Goal: Check status: Check status

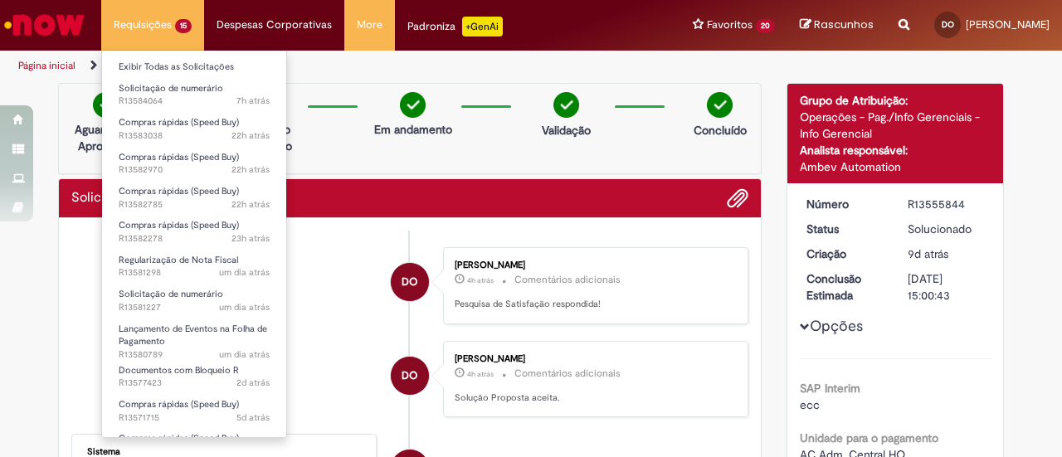
click at [144, 21] on li "Requisições 15 Exibir Todas as Solicitações Solicitação de numerário 7h atrás 7…" at bounding box center [152, 25] width 103 height 50
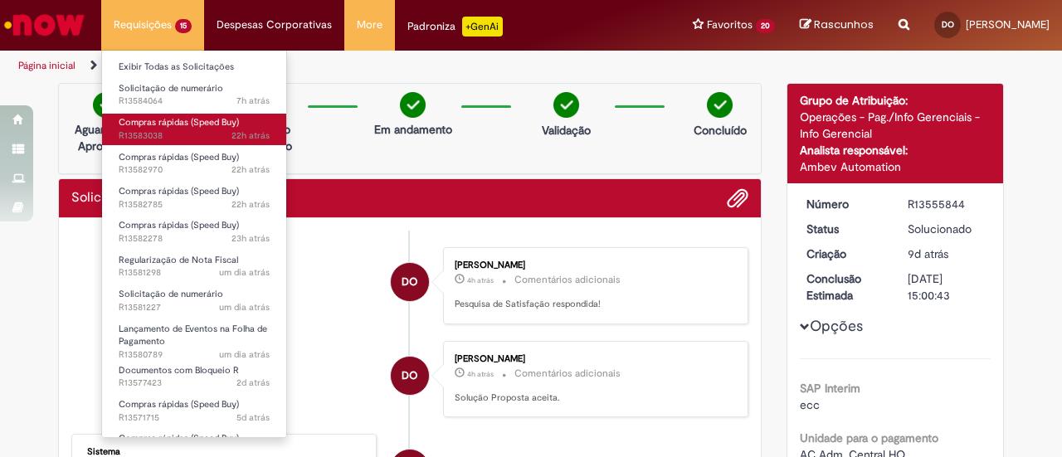
click at [178, 117] on span "Compras rápidas (Speed Buy)" at bounding box center [179, 122] width 120 height 12
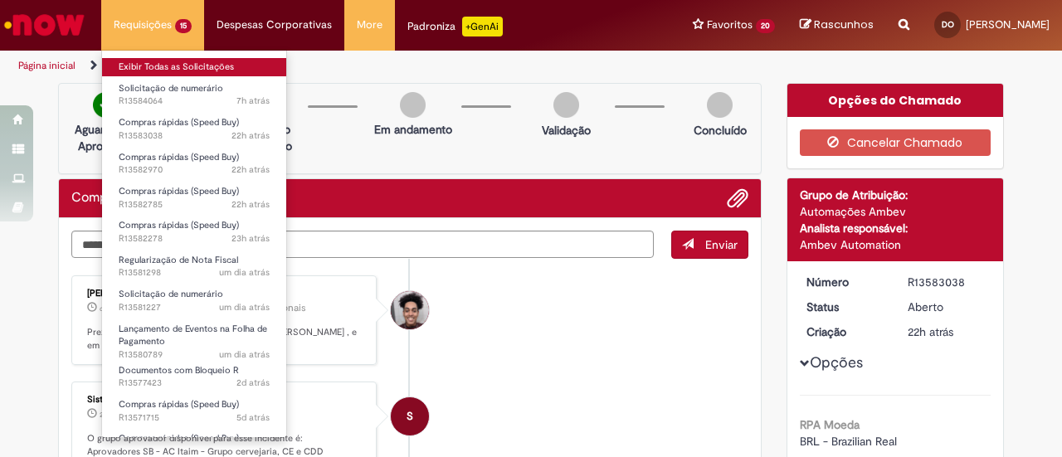
click at [171, 64] on link "Exibir Todas as Solicitações" at bounding box center [194, 67] width 184 height 18
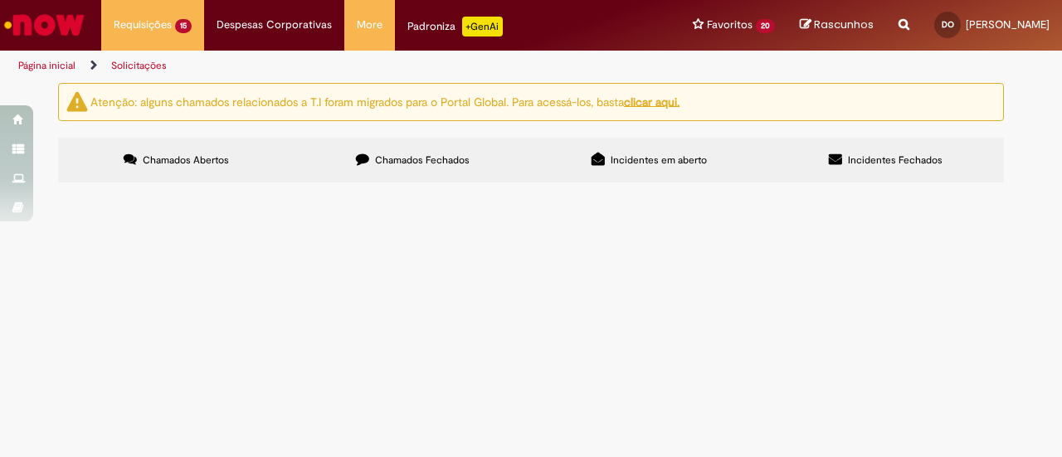
click at [0, 0] on span "R13584064" at bounding box center [0, 0] width 0 height 0
click at [0, 0] on span "Solicitação de numerário" at bounding box center [0, 0] width 0 height 0
click at [0, 0] on span "R13584064" at bounding box center [0, 0] width 0 height 0
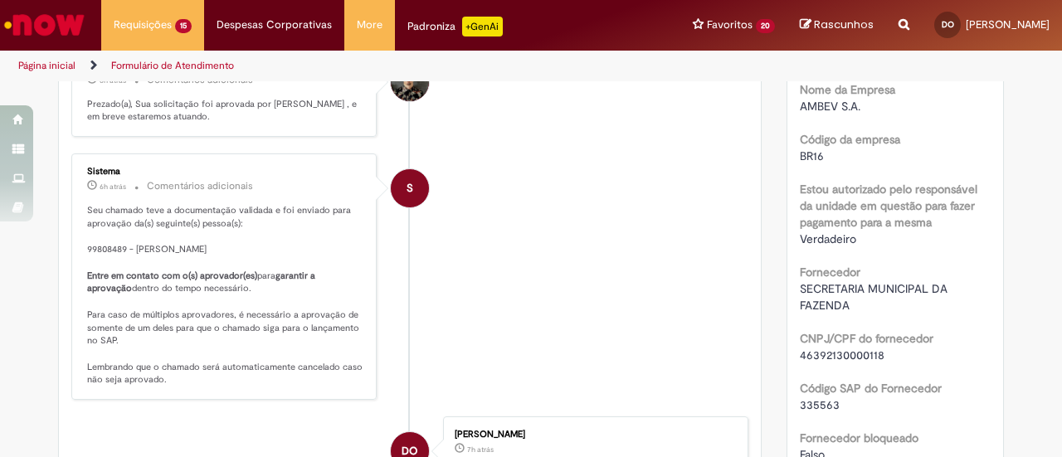
scroll to position [344, 0]
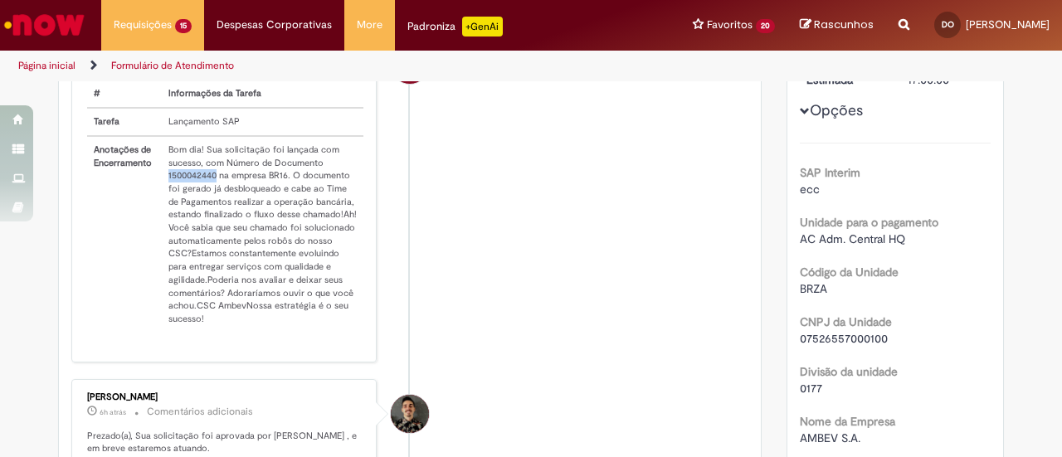
drag, startPoint x: 160, startPoint y: 187, endPoint x: 208, endPoint y: 181, distance: 48.5
click at [208, 181] on td "Bom dia! Sua solicitação foi lançada com sucesso, com Número de Documento 15000…" at bounding box center [263, 234] width 202 height 197
copy td "1500042440"
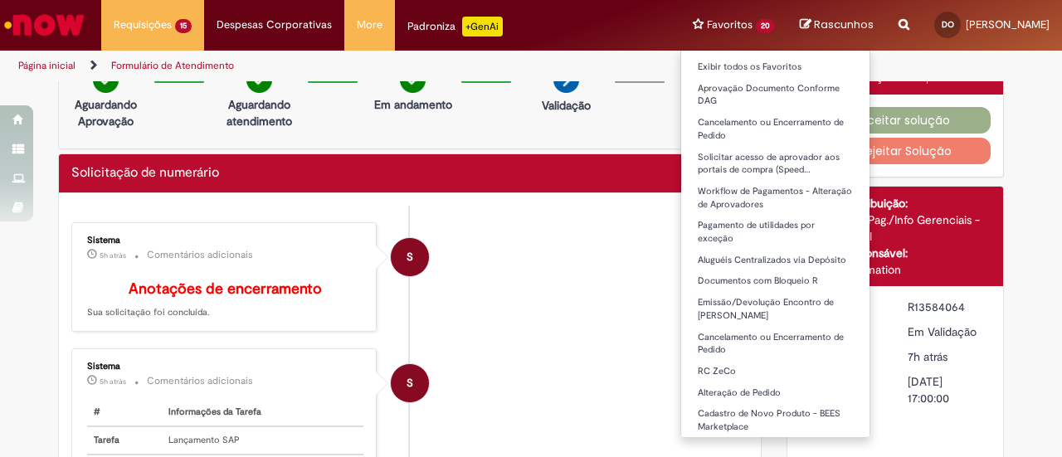
scroll to position [12, 0]
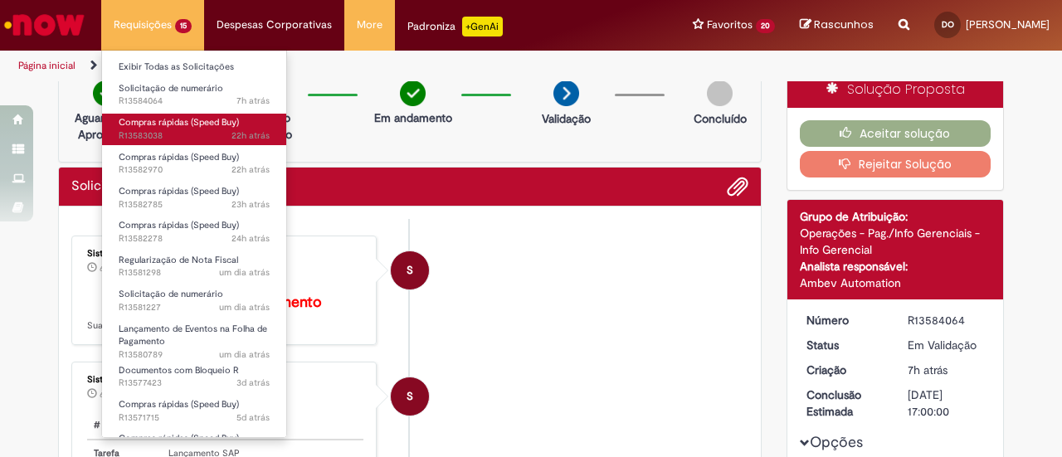
click at [176, 127] on span "Compras rápidas (Speed Buy)" at bounding box center [179, 122] width 120 height 12
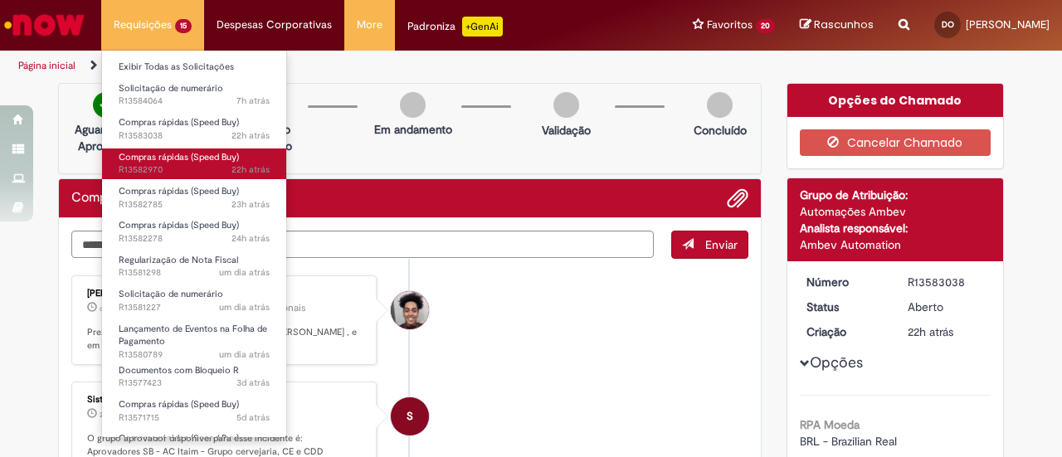
click at [142, 160] on span "Compras rápidas (Speed Buy)" at bounding box center [179, 157] width 120 height 12
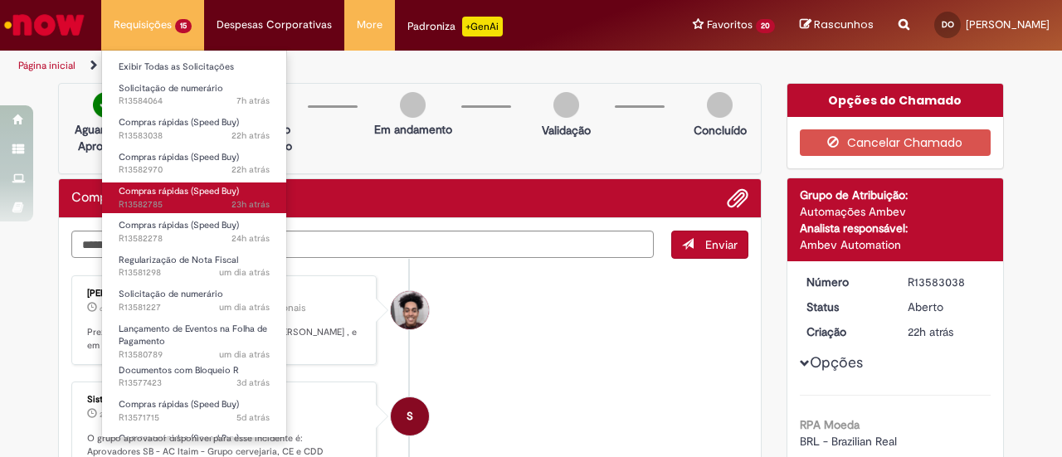
click at [149, 189] on span "Compras rápidas (Speed Buy)" at bounding box center [179, 191] width 120 height 12
click at [149, 188] on span "Compras rápidas (Speed Buy)" at bounding box center [179, 191] width 120 height 12
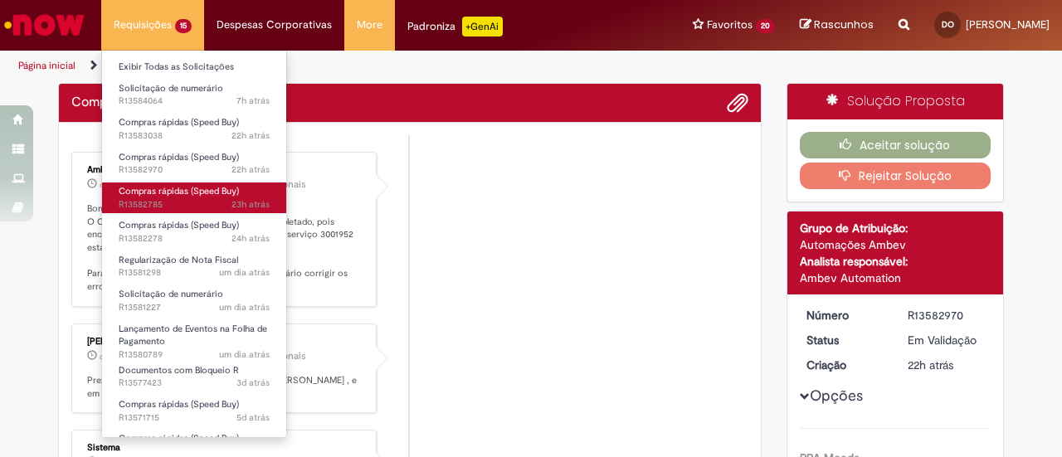
click at [149, 194] on span "Compras rápidas (Speed Buy)" at bounding box center [179, 191] width 120 height 12
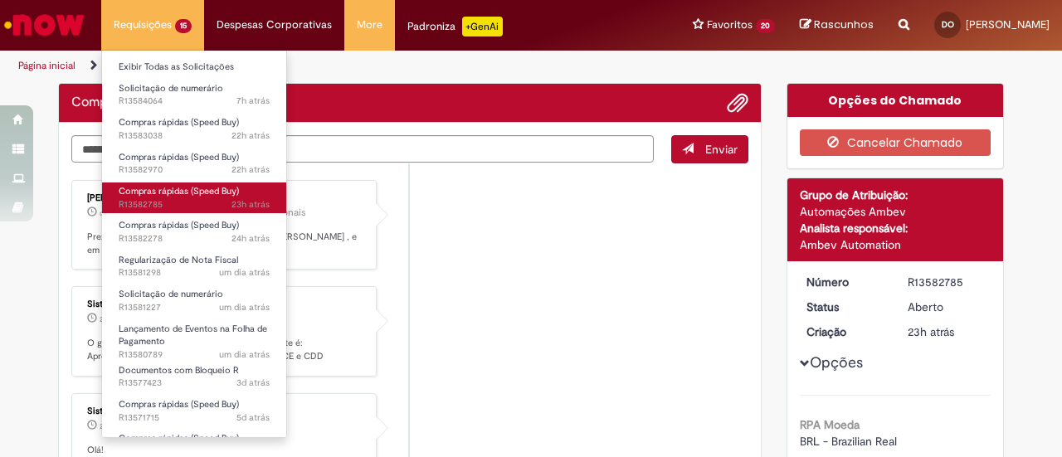
click at [149, 194] on span "Compras rápidas (Speed Buy)" at bounding box center [179, 191] width 120 height 12
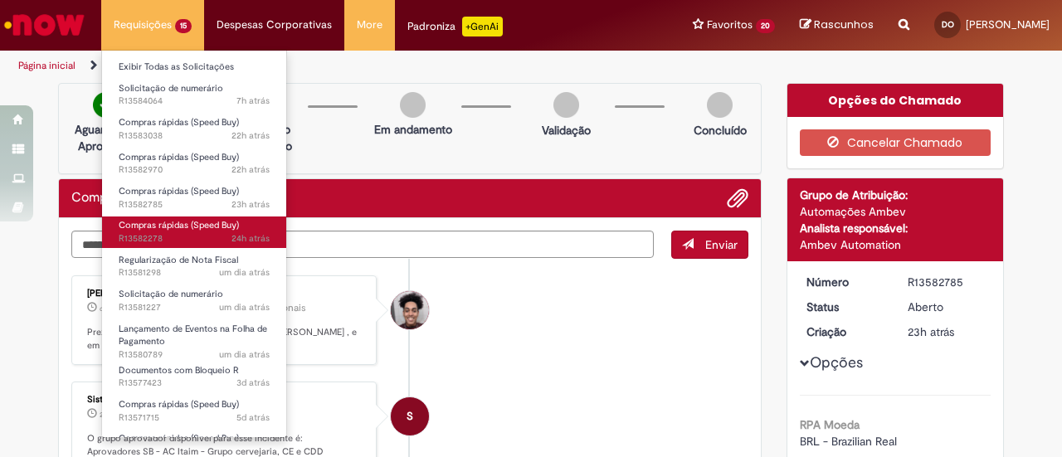
click at [173, 228] on span "Compras rápidas (Speed Buy)" at bounding box center [179, 225] width 120 height 12
click at [173, 227] on span "Compras rápidas (Speed Buy)" at bounding box center [179, 225] width 120 height 12
click at [172, 227] on span "Compras rápidas (Speed Buy)" at bounding box center [179, 225] width 120 height 12
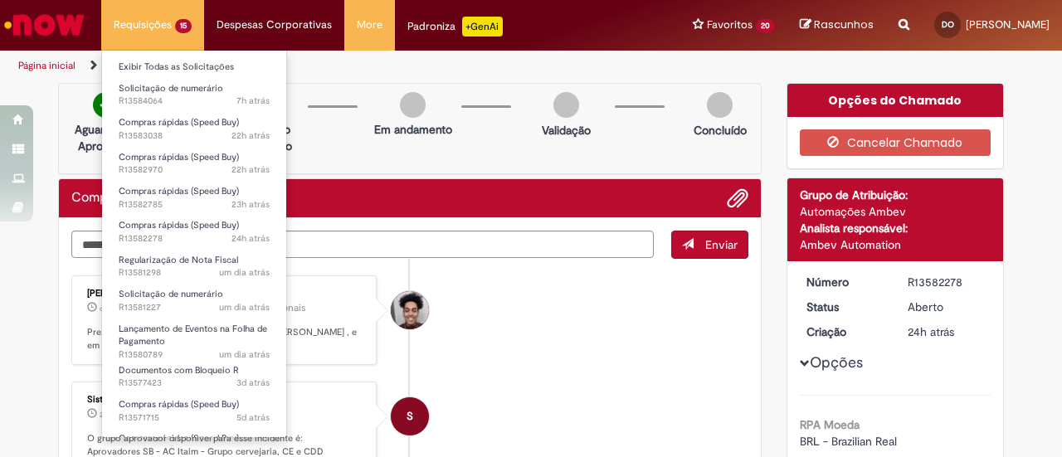
scroll to position [166, 0]
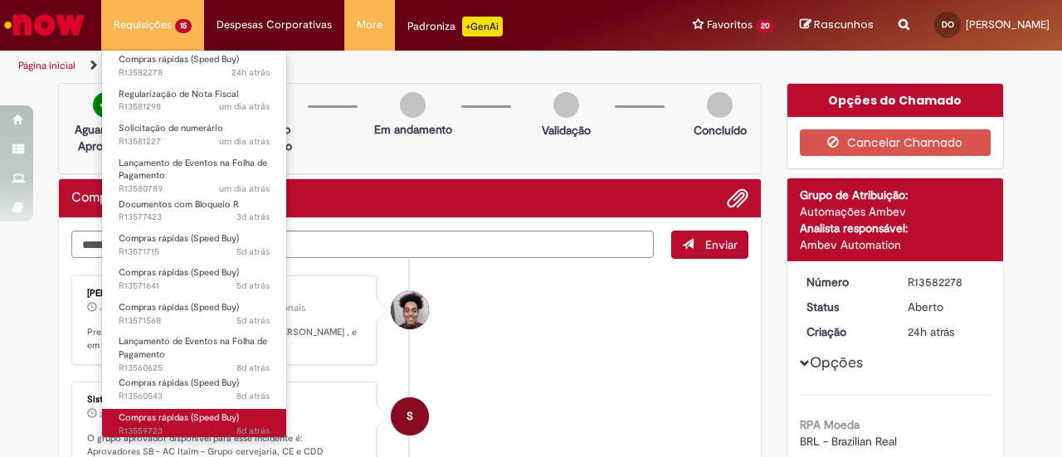
click at [165, 410] on link "Compras rápidas (Speed Buy) 8d atrás 8 dias atrás R13559723" at bounding box center [194, 424] width 184 height 31
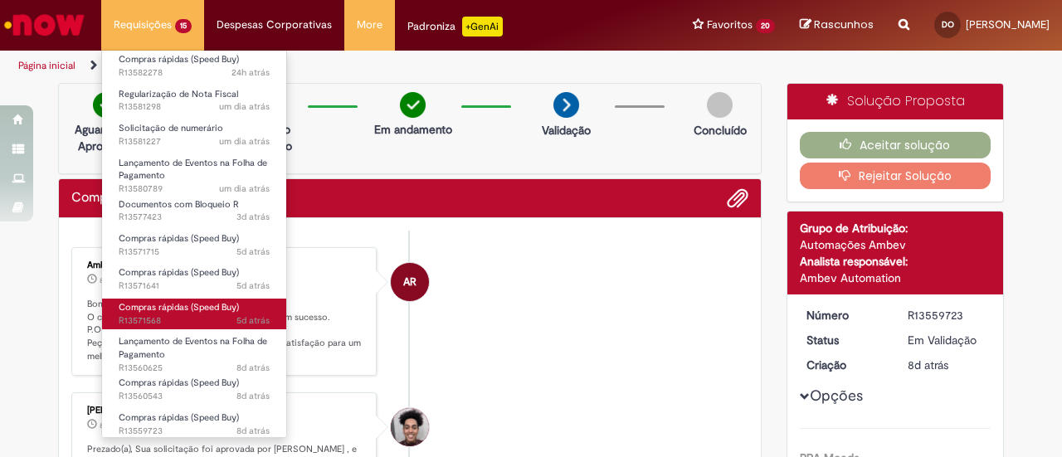
click at [204, 308] on span "Compras rápidas (Speed Buy)" at bounding box center [179, 307] width 120 height 12
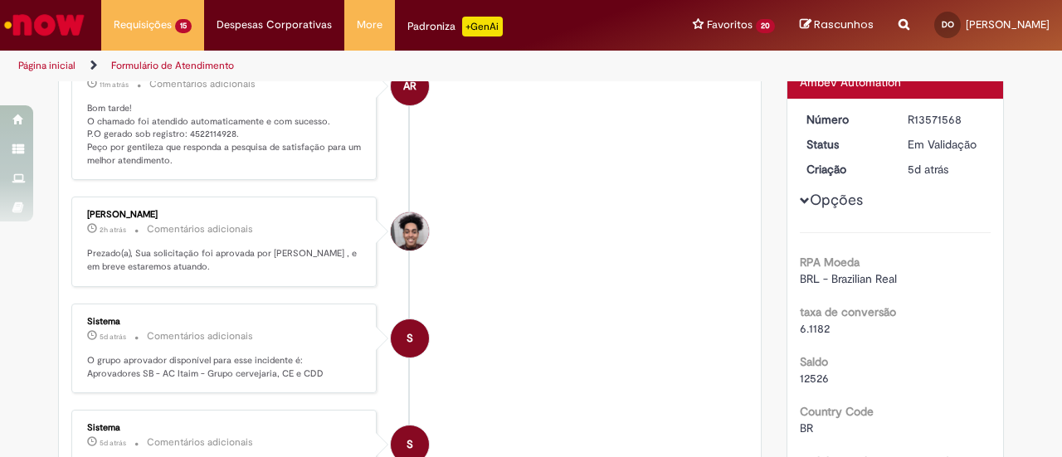
scroll to position [83, 0]
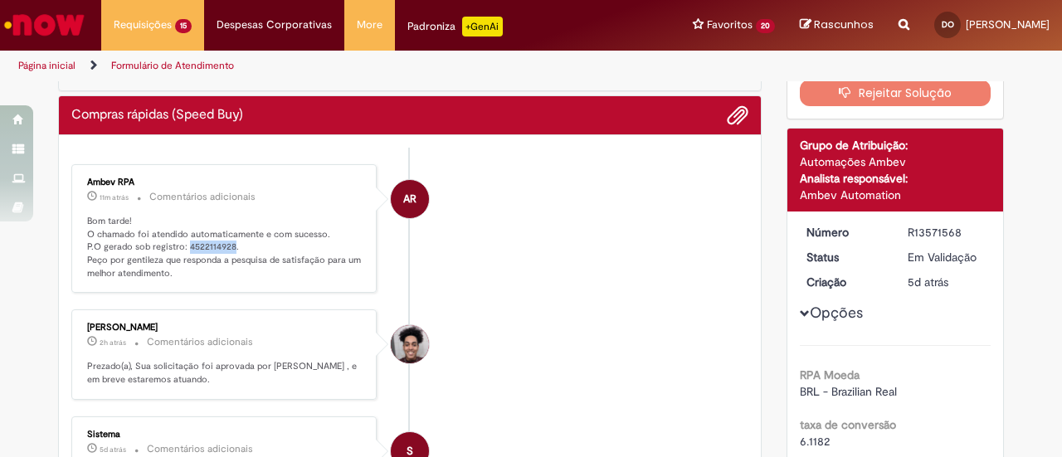
drag, startPoint x: 183, startPoint y: 247, endPoint x: 224, endPoint y: 248, distance: 40.7
click at [224, 248] on p "Bom tarde! O chamado foi atendido automaticamente e com sucesso. P.O gerado sob…" at bounding box center [225, 248] width 276 height 66
copy p "4522114928"
